Goal: Information Seeking & Learning: Learn about a topic

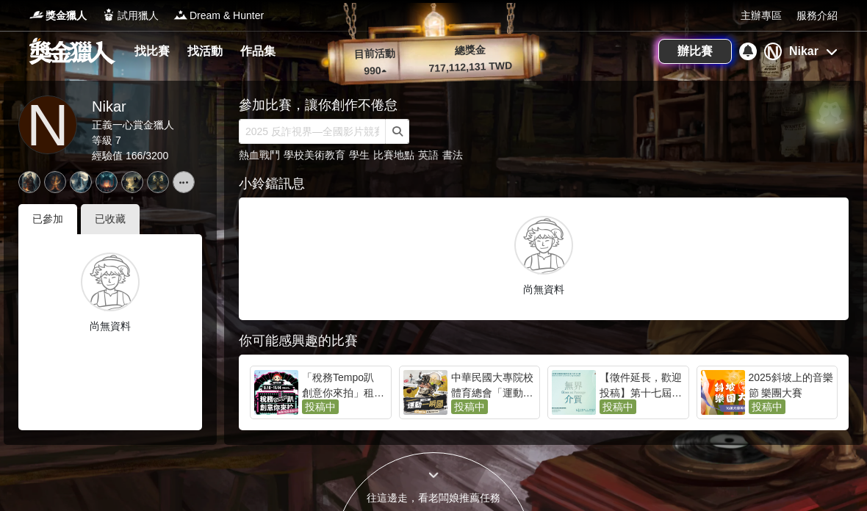
click at [148, 54] on link "找比賽" at bounding box center [152, 51] width 47 height 21
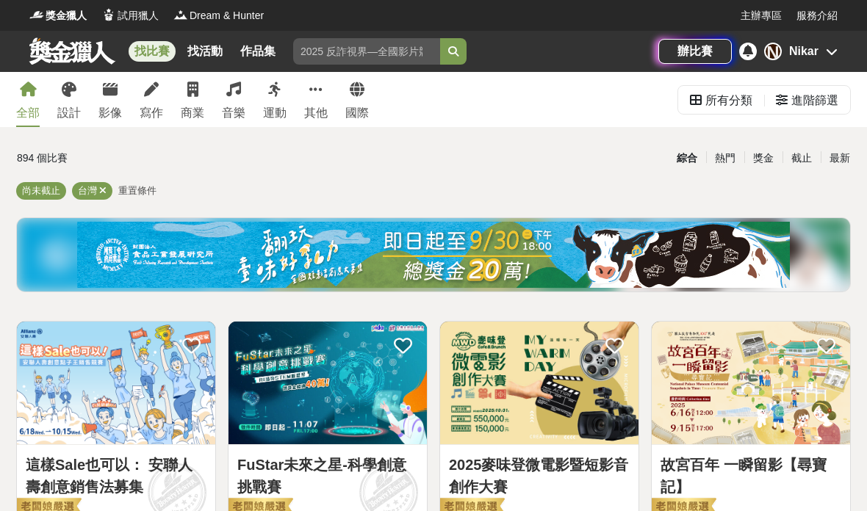
click at [71, 85] on icon at bounding box center [69, 89] width 15 height 15
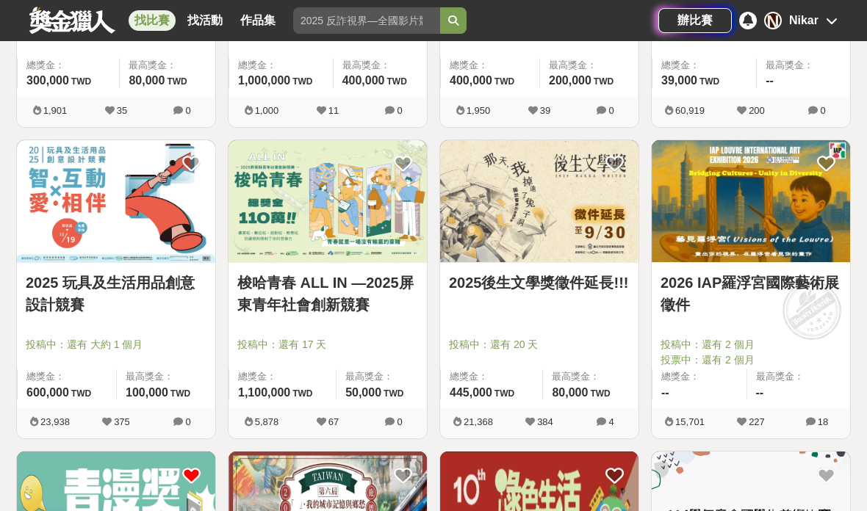
click at [563, 182] on img at bounding box center [539, 201] width 198 height 123
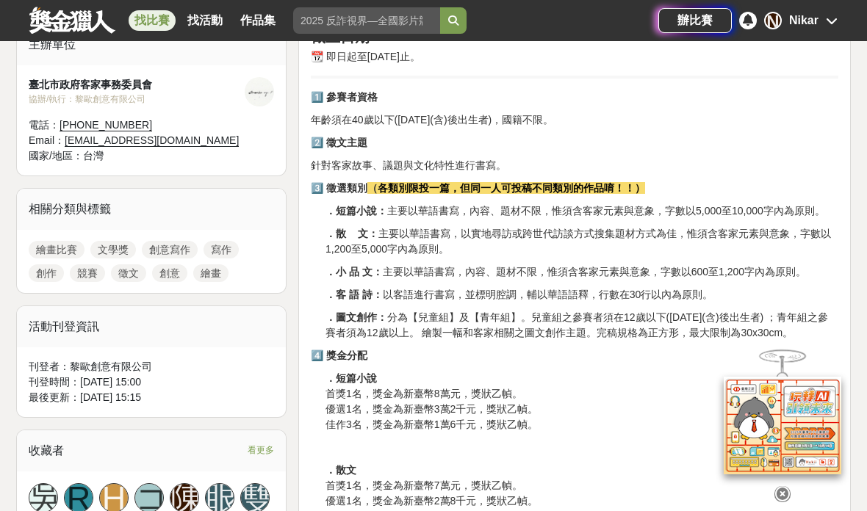
scroll to position [515, 0]
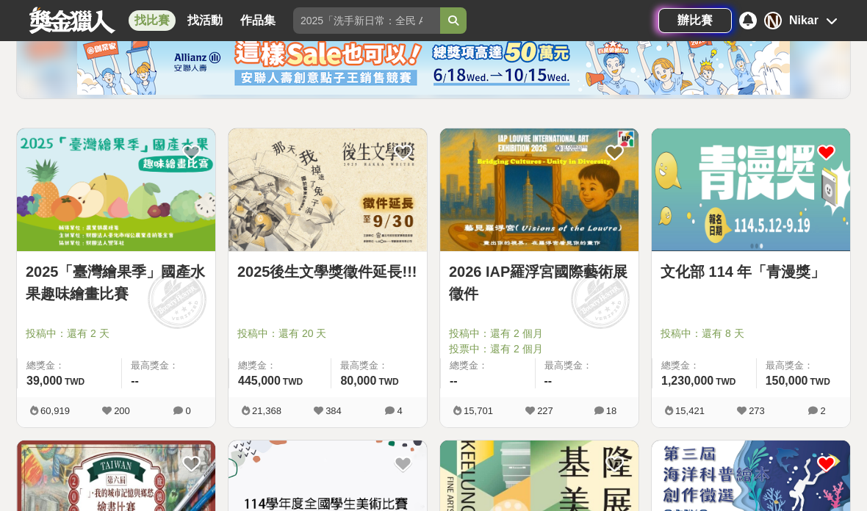
scroll to position [196, 0]
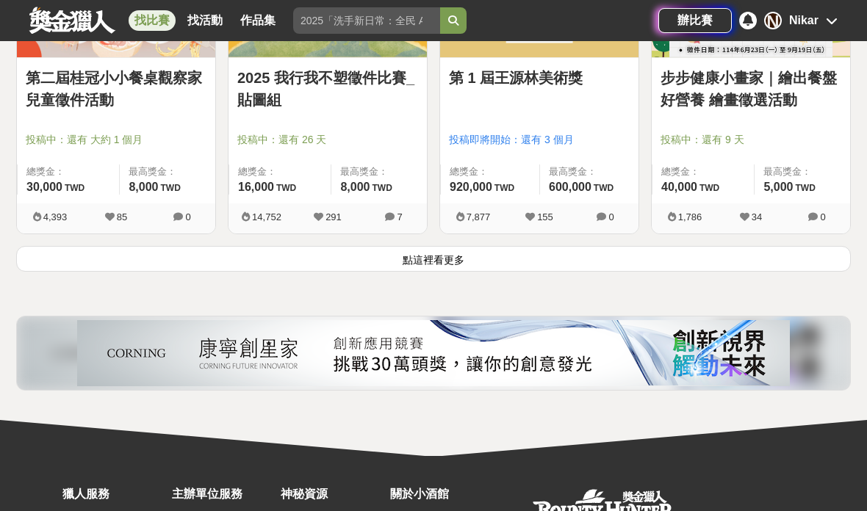
click at [500, 263] on button "點這裡看更多" at bounding box center [433, 259] width 835 height 26
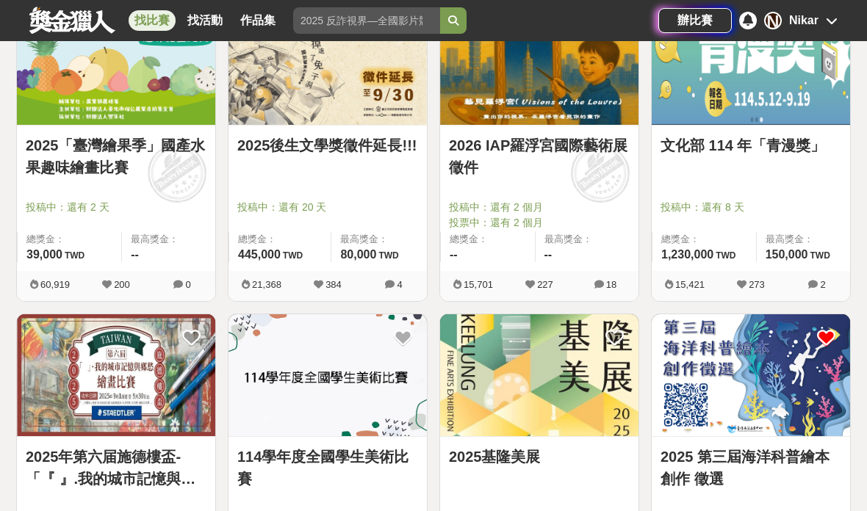
scroll to position [350, 0]
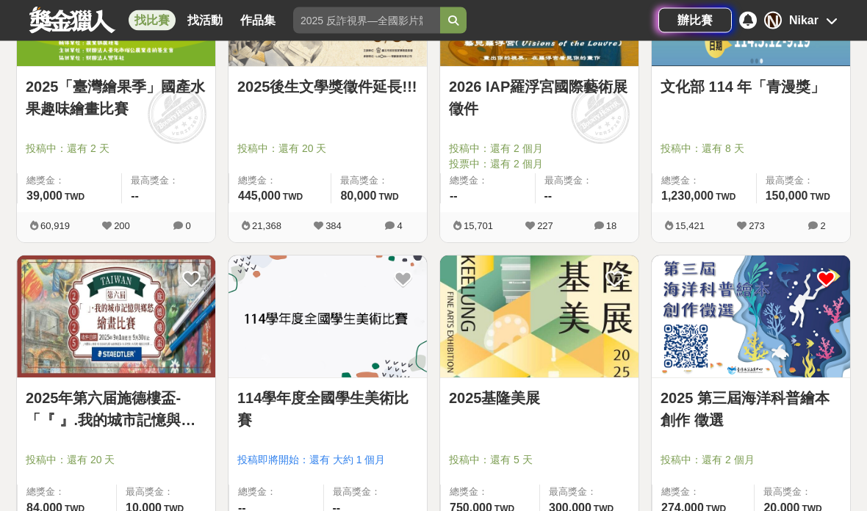
click at [711, 323] on img at bounding box center [751, 317] width 198 height 123
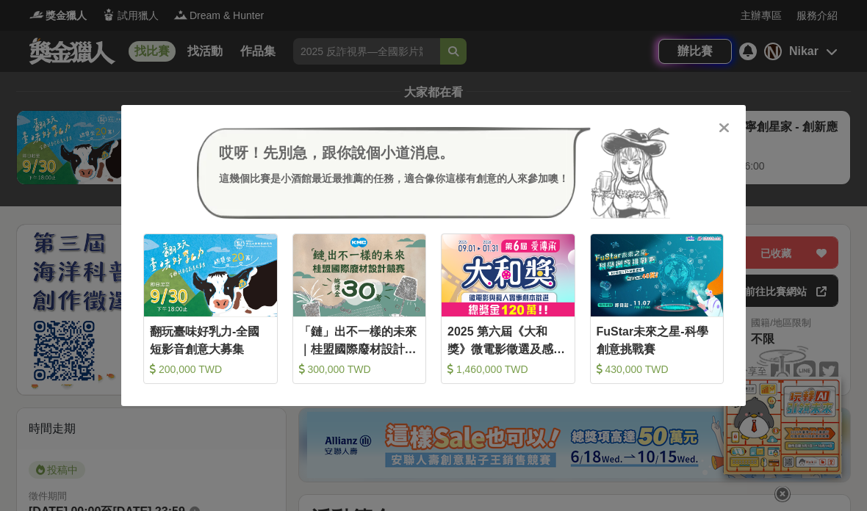
click at [745, 102] on div "哎呀！先別急，跟你說個小道消息。 這幾個比賽是小酒館最近最推薦的任務，適合像你這樣有創意的人來參加噢！ 收藏 翻玩臺味好乳力-全國短影音創意大募集 200,0…" at bounding box center [433, 255] width 867 height 511
click at [744, 101] on div "大家都在看 翻玩臺味好乳力-全國短影音創意大募集 [DATE] 18:00 2025國泰卓越獎助計畫 [DATE] 17:00 2025 康寧創星家 - 創新…" at bounding box center [433, 136] width 835 height 105
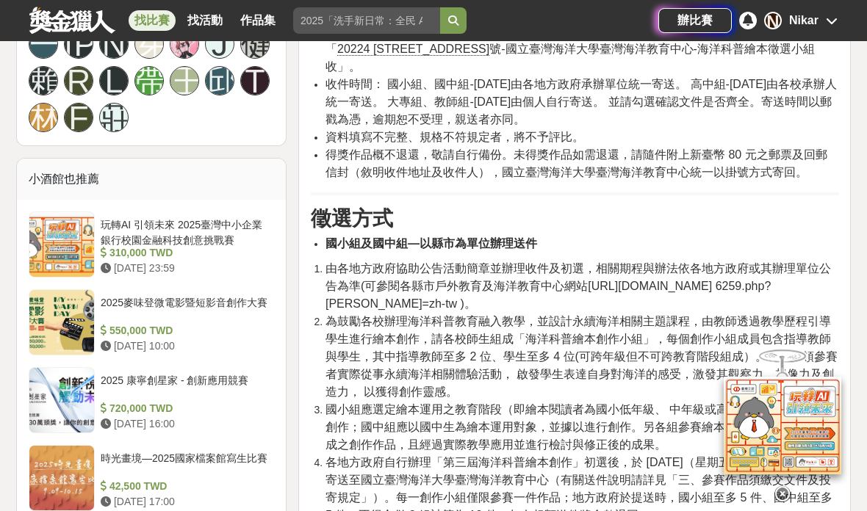
scroll to position [1155, 0]
